Goal: Information Seeking & Learning: Learn about a topic

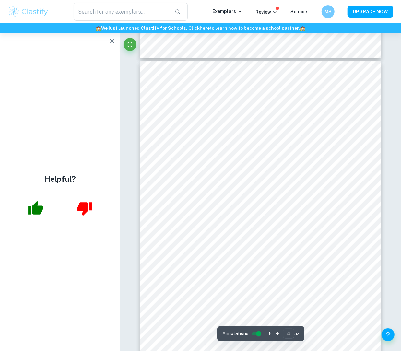
type input "3"
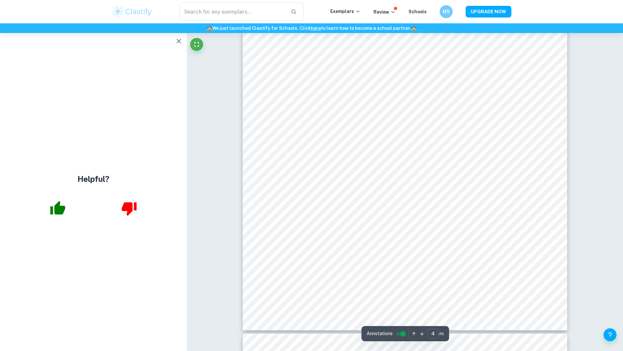
scroll to position [1659, 0]
click at [178, 41] on icon "button" at bounding box center [179, 41] width 8 height 8
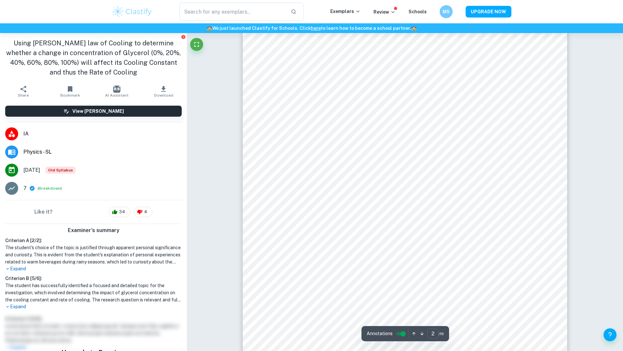
scroll to position [234, 0]
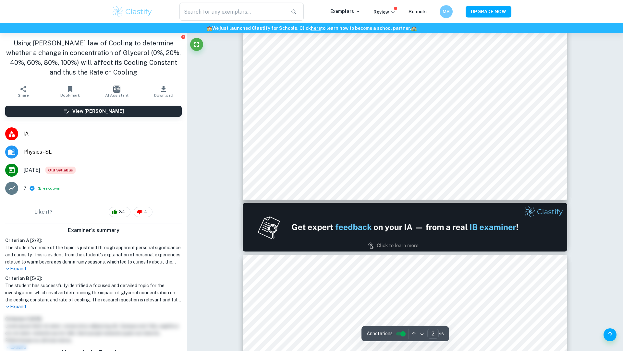
type input "1"
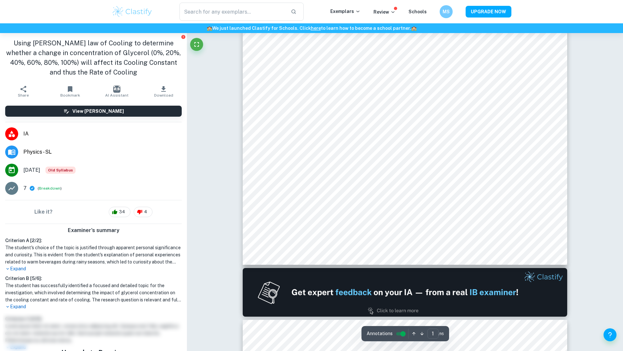
scroll to position [0, 0]
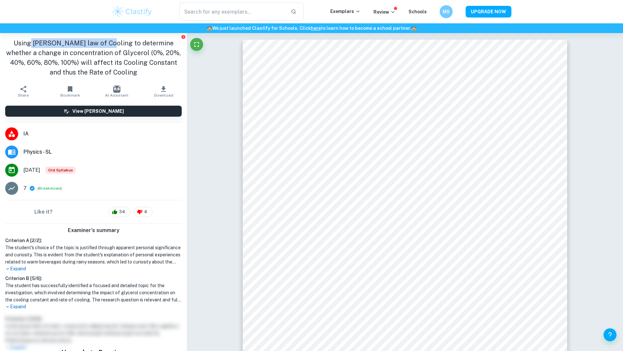
drag, startPoint x: 30, startPoint y: 44, endPoint x: 103, endPoint y: 44, distance: 73.3
click at [103, 44] on h1 "Using [PERSON_NAME] law of Cooling to determine whether a change in concentrati…" at bounding box center [93, 57] width 176 height 39
copy h1 "[PERSON_NAME] law of Cooling"
